Goal: Task Accomplishment & Management: Use online tool/utility

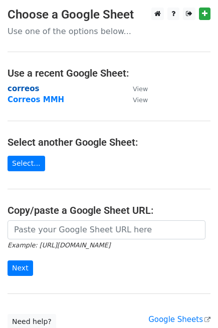
click at [21, 87] on strong "correos" at bounding box center [24, 88] width 32 height 9
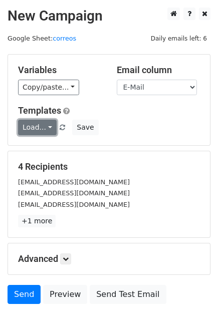
click at [34, 131] on link "Load..." at bounding box center [37, 128] width 39 height 16
click at [24, 148] on link "12k pr" at bounding box center [58, 151] width 79 height 16
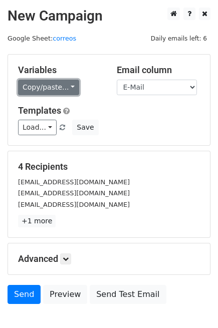
click at [66, 89] on link "Copy/paste..." at bounding box center [48, 88] width 61 height 16
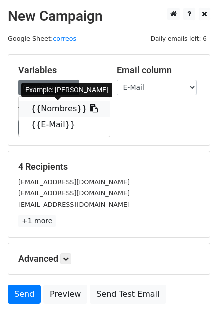
click at [56, 101] on link "{{Nombres}}" at bounding box center [64, 109] width 91 height 16
